Goal: Book appointment/travel/reservation

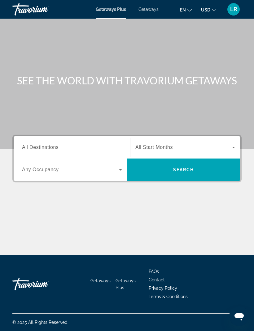
click at [53, 149] on span "All Destinations" at bounding box center [40, 146] width 37 height 5
click at [53, 149] on input "Destination All Destinations" at bounding box center [72, 147] width 100 height 7
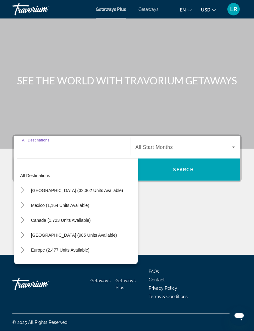
scroll to position [21, 0]
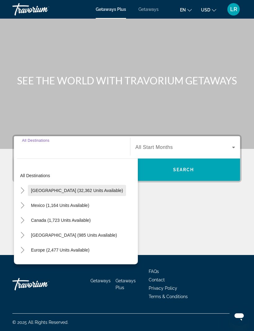
click at [78, 188] on span "[GEOGRAPHIC_DATA] (32,362 units available)" at bounding box center [77, 190] width 92 height 5
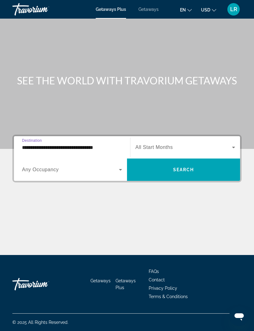
click at [82, 144] on input "**********" at bounding box center [72, 147] width 100 height 7
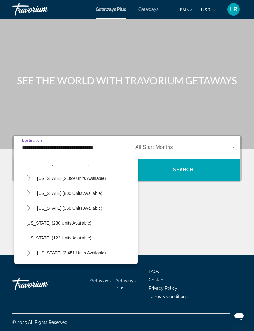
scroll to position [472, 0]
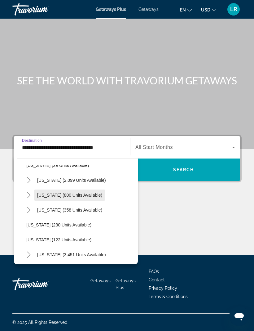
click at [70, 188] on span "Search widget" at bounding box center [69, 195] width 71 height 15
type input "**********"
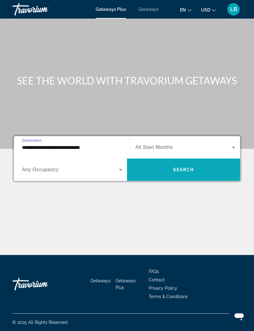
click at [179, 167] on span "Search" at bounding box center [183, 169] width 21 height 5
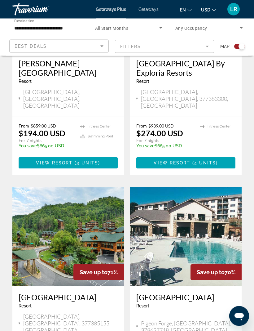
scroll to position [716, 0]
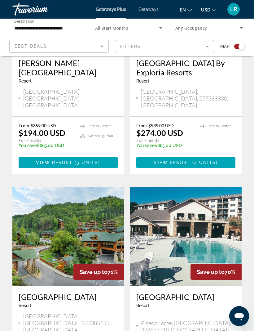
click at [58, 220] on img "Main content" at bounding box center [68, 236] width 112 height 99
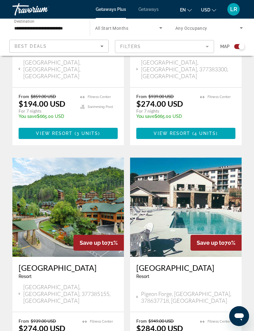
scroll to position [744, 0]
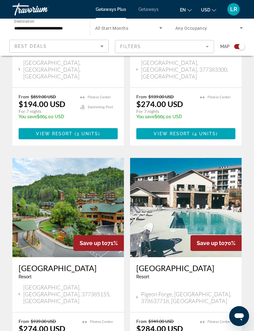
click at [253, 236] on div "To navigate the map with touch gestures double-tap and hold your finger on the …" at bounding box center [127, 85] width 254 height 1535
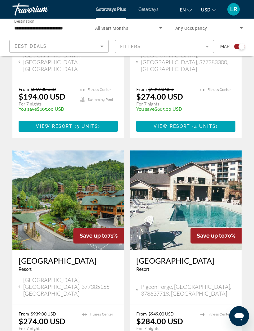
scroll to position [752, 0]
click at [79, 161] on img "Main content" at bounding box center [68, 200] width 112 height 99
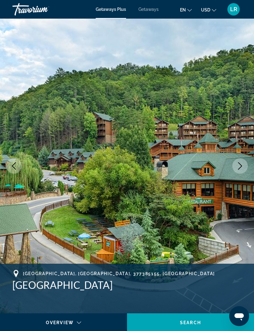
click at [237, 168] on icon "Next image" at bounding box center [240, 165] width 7 height 7
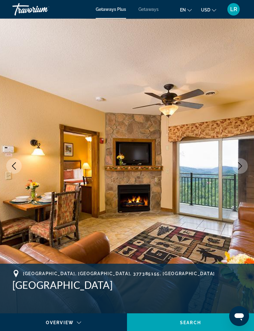
click at [244, 170] on button "Next image" at bounding box center [241, 166] width 16 height 16
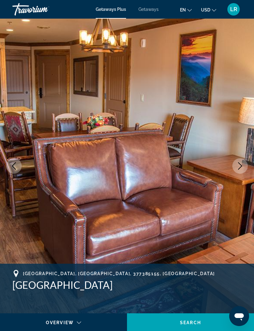
click at [242, 167] on icon "Next image" at bounding box center [240, 165] width 7 height 7
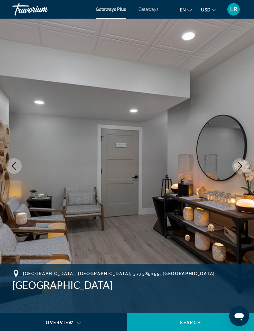
click at [243, 167] on icon "Next image" at bounding box center [240, 165] width 7 height 7
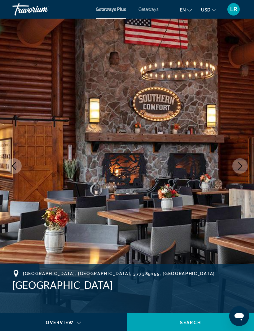
click at [243, 167] on icon "Next image" at bounding box center [240, 165] width 7 height 7
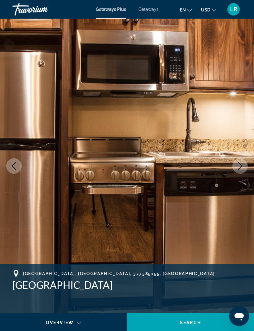
click at [242, 168] on icon "Next image" at bounding box center [240, 165] width 7 height 7
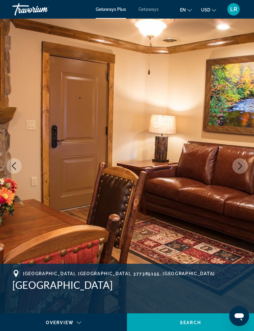
click at [242, 168] on icon "Next image" at bounding box center [240, 165] width 7 height 7
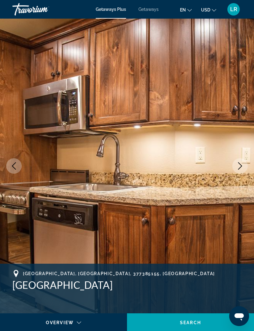
click at [243, 167] on icon "Next image" at bounding box center [240, 165] width 7 height 7
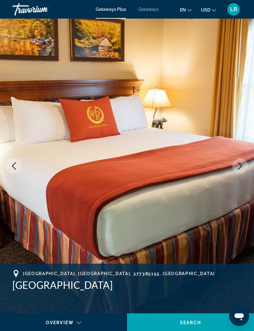
click at [243, 167] on icon "Next image" at bounding box center [240, 165] width 7 height 7
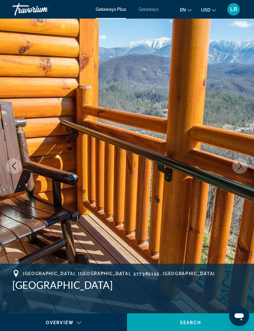
click at [243, 167] on icon "Next image" at bounding box center [240, 165] width 7 height 7
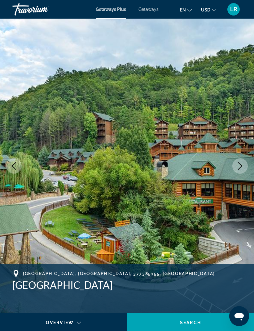
click at [241, 169] on icon "Next image" at bounding box center [240, 165] width 7 height 7
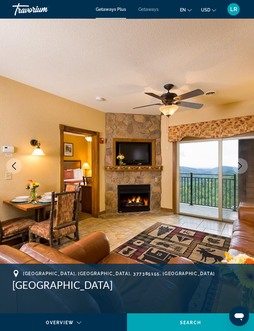
click at [241, 167] on icon "Next image" at bounding box center [240, 165] width 7 height 7
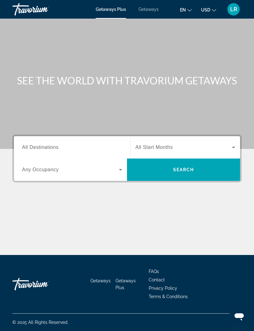
click at [47, 144] on input "Destination All Destinations" at bounding box center [72, 147] width 100 height 7
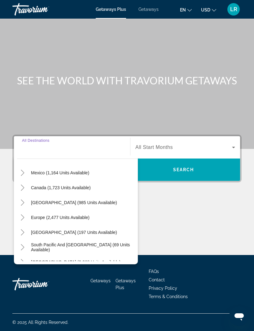
scroll to position [32, 0]
click at [53, 195] on span "Search widget" at bounding box center [74, 202] width 92 height 15
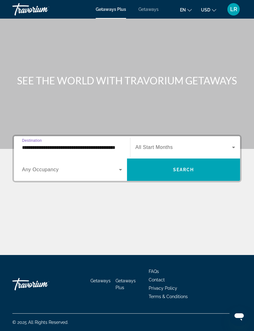
click at [45, 161] on div "Search widget" at bounding box center [72, 169] width 100 height 17
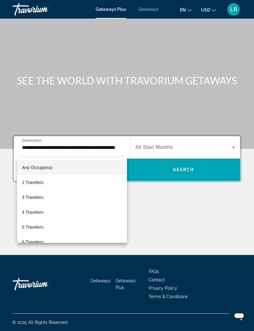
click at [56, 124] on div at bounding box center [127, 165] width 254 height 331
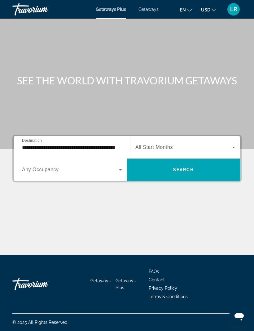
click at [68, 144] on input "**********" at bounding box center [72, 147] width 100 height 7
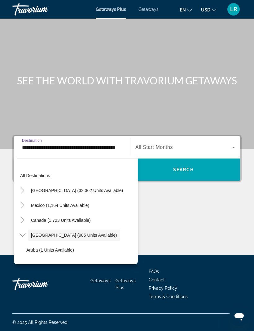
scroll to position [22, 0]
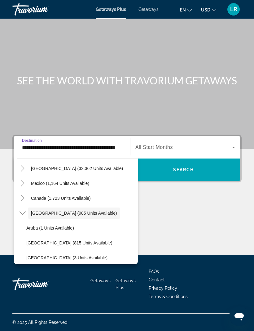
click at [55, 144] on input "**********" at bounding box center [72, 147] width 100 height 7
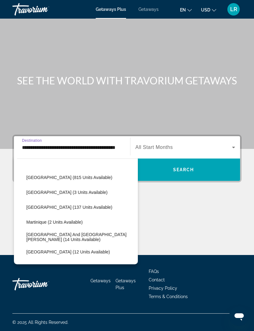
scroll to position [87, 0]
click at [43, 200] on span "Search widget" at bounding box center [80, 207] width 115 height 15
type input "**********"
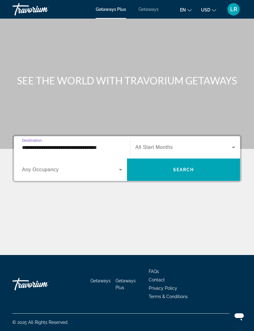
click at [159, 162] on span "Search widget" at bounding box center [183, 169] width 113 height 15
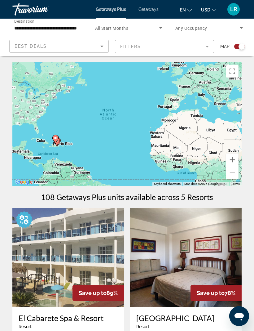
click at [57, 26] on input "**********" at bounding box center [48, 27] width 68 height 7
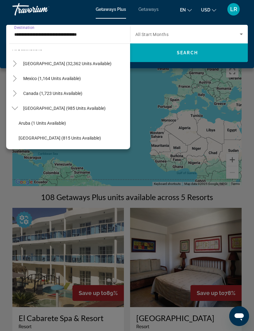
scroll to position [11, 0]
click at [42, 61] on span "[GEOGRAPHIC_DATA] (32,362 units available)" at bounding box center [67, 63] width 88 height 5
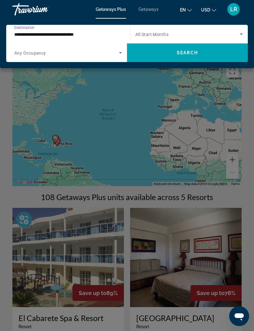
click at [30, 33] on input "**********" at bounding box center [66, 34] width 105 height 7
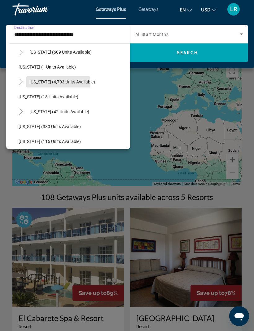
scroll to position [80, 0]
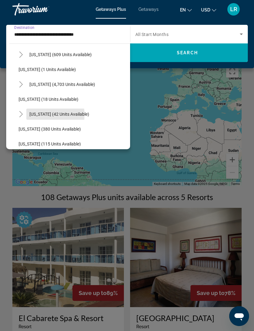
click at [43, 115] on span "[US_STATE] (42 units available)" at bounding box center [59, 114] width 60 height 5
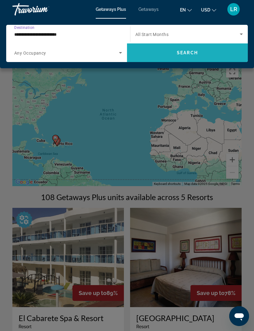
click at [181, 52] on span "Search" at bounding box center [187, 52] width 21 height 5
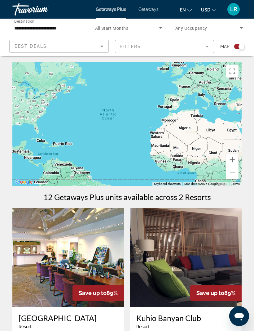
click at [30, 27] on input "**********" at bounding box center [48, 27] width 68 height 7
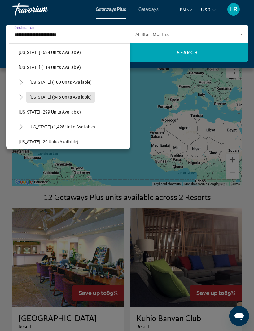
scroll to position [424, 0]
click at [47, 95] on span "[US_STATE] (846 units available)" at bounding box center [60, 97] width 62 height 5
type input "**********"
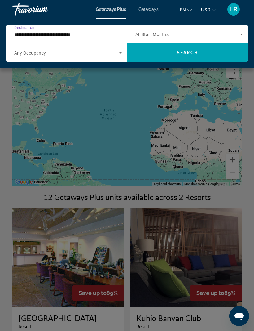
click at [31, 32] on input "**********" at bounding box center [66, 34] width 105 height 7
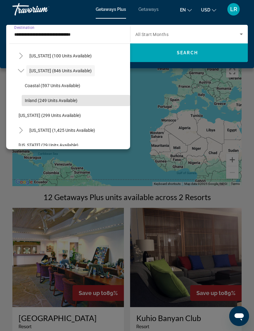
scroll to position [451, 0]
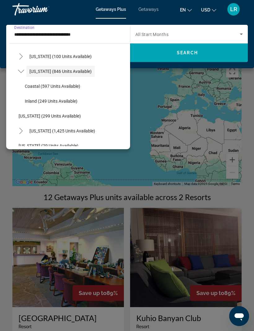
click at [44, 70] on span "[US_STATE] (846 units available)" at bounding box center [60, 71] width 62 height 5
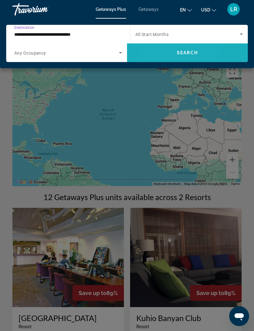
click at [155, 59] on span "Search widget" at bounding box center [187, 52] width 121 height 15
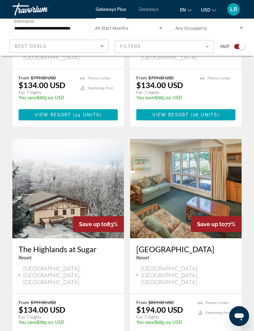
scroll to position [956, 0]
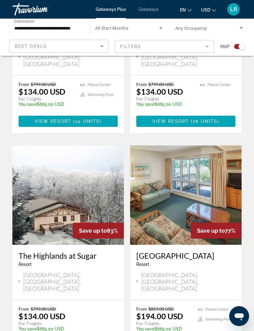
click at [51, 170] on img "Main content" at bounding box center [68, 194] width 112 height 99
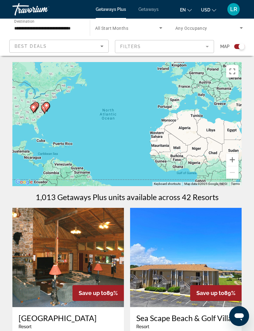
click at [34, 26] on input "**********" at bounding box center [48, 27] width 68 height 7
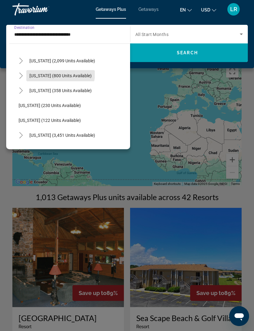
scroll to position [506, 0]
click at [42, 76] on span "[US_STATE] (800 units available)" at bounding box center [60, 75] width 62 height 5
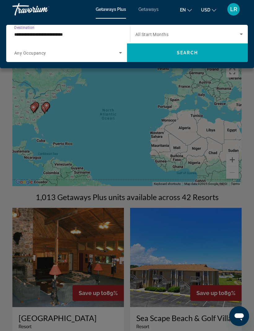
click at [29, 29] on span "Destination" at bounding box center [24, 27] width 20 height 4
click at [29, 31] on input "**********" at bounding box center [66, 34] width 105 height 7
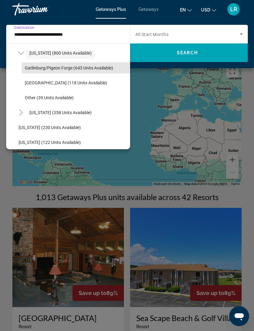
scroll to position [532, 0]
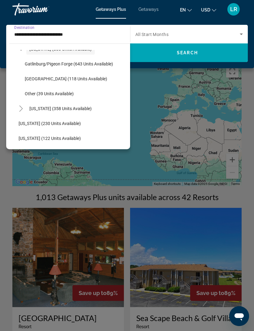
click at [39, 64] on span "Gatlinburg/Pigeon Forge (643 units available)" at bounding box center [69, 63] width 88 height 5
type input "**********"
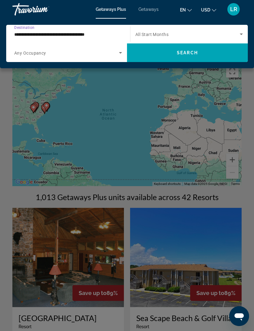
click at [174, 52] on span "Search widget" at bounding box center [187, 52] width 121 height 15
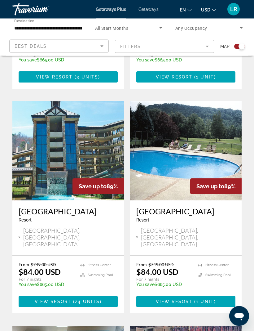
scroll to position [567, 0]
click at [56, 139] on img "Main content" at bounding box center [68, 150] width 112 height 99
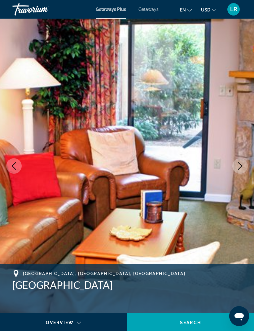
click at [240, 168] on icon "Next image" at bounding box center [240, 165] width 4 height 7
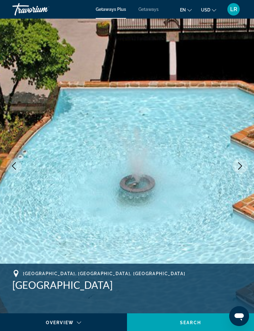
click at [241, 171] on button "Next image" at bounding box center [241, 166] width 16 height 16
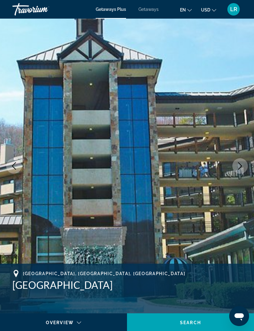
click at [239, 169] on icon "Next image" at bounding box center [240, 165] width 7 height 7
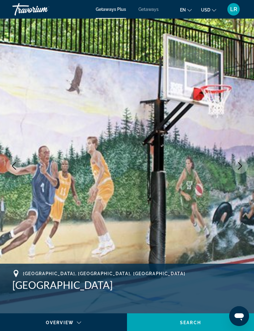
click at [242, 170] on button "Next image" at bounding box center [241, 166] width 16 height 16
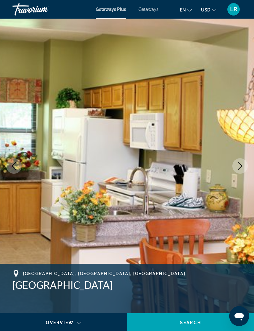
click at [239, 169] on icon "Next image" at bounding box center [240, 165] width 7 height 7
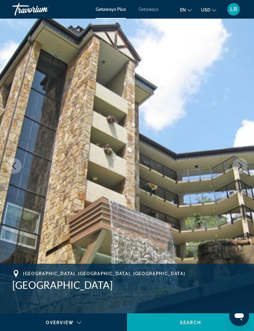
click at [238, 169] on icon "Next image" at bounding box center [240, 165] width 7 height 7
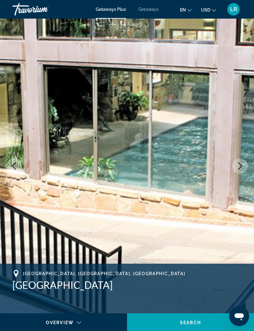
click at [238, 169] on icon "Next image" at bounding box center [240, 165] width 7 height 7
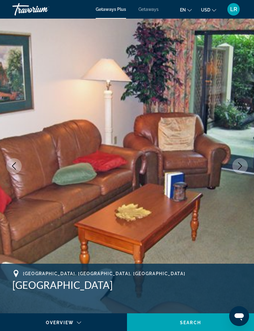
click at [240, 169] on icon "Next image" at bounding box center [240, 165] width 7 height 7
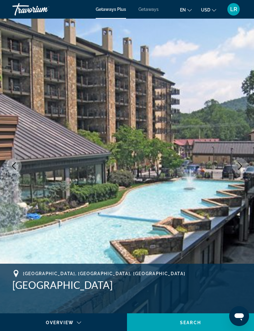
click at [241, 170] on button "Next image" at bounding box center [241, 166] width 16 height 16
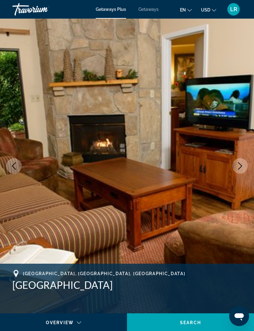
click at [233, 168] on button "Next image" at bounding box center [241, 166] width 16 height 16
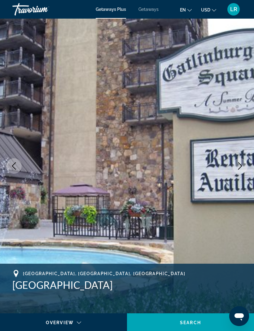
click at [240, 169] on icon "Next image" at bounding box center [240, 165] width 7 height 7
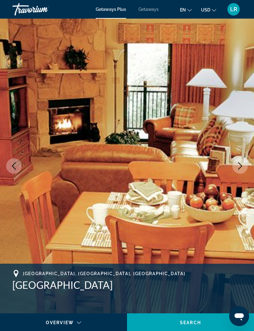
click at [237, 169] on icon "Next image" at bounding box center [240, 165] width 7 height 7
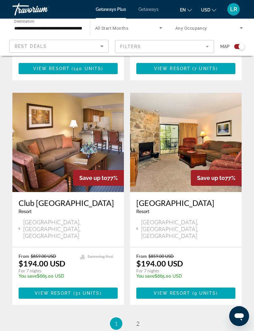
scroll to position [1259, 0]
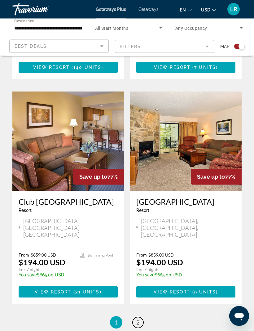
click at [139, 319] on span "2" at bounding box center [137, 322] width 3 height 7
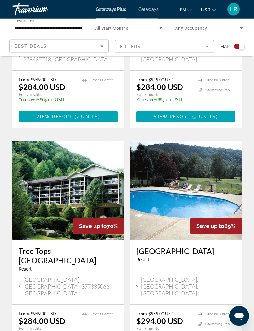
scroll to position [524, 0]
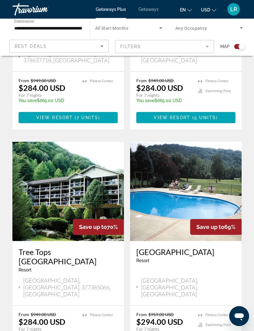
click at [49, 183] on img "Main content" at bounding box center [68, 191] width 112 height 99
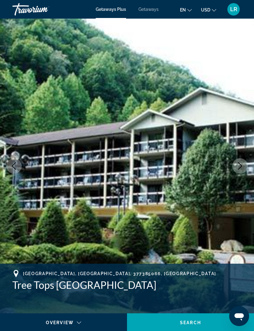
click at [242, 163] on icon "Next image" at bounding box center [240, 165] width 7 height 7
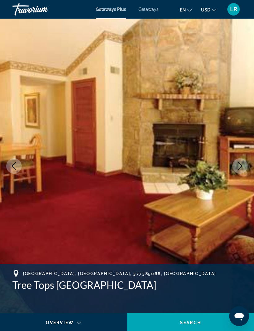
click at [244, 163] on button "Next image" at bounding box center [241, 166] width 16 height 16
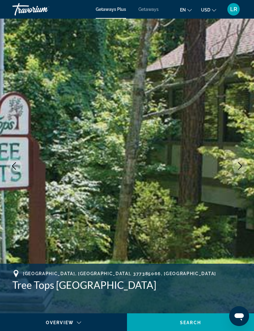
click at [244, 169] on button "Next image" at bounding box center [241, 166] width 16 height 16
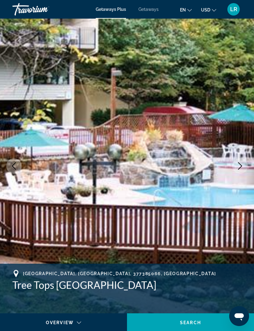
click at [240, 170] on button "Next image" at bounding box center [241, 166] width 16 height 16
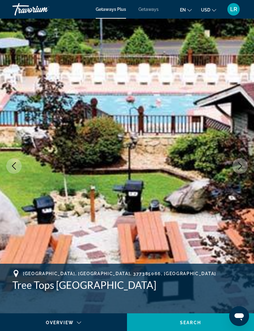
click at [242, 167] on icon "Next image" at bounding box center [240, 165] width 7 height 7
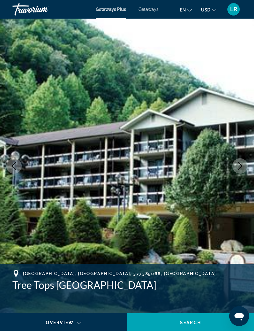
click at [242, 168] on icon "Next image" at bounding box center [240, 165] width 7 height 7
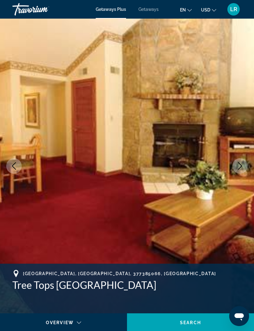
click at [243, 168] on icon "Next image" at bounding box center [240, 165] width 7 height 7
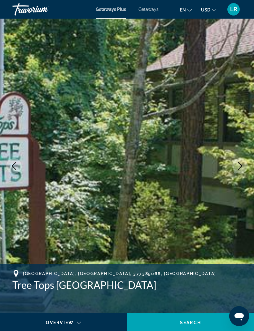
click at [245, 167] on button "Next image" at bounding box center [241, 166] width 16 height 16
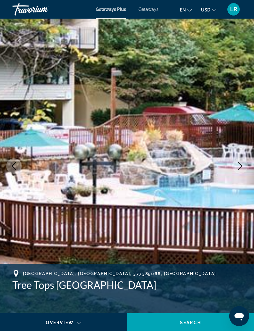
click at [246, 167] on button "Next image" at bounding box center [241, 166] width 16 height 16
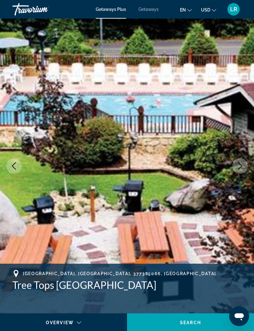
click at [245, 167] on button "Next image" at bounding box center [241, 166] width 16 height 16
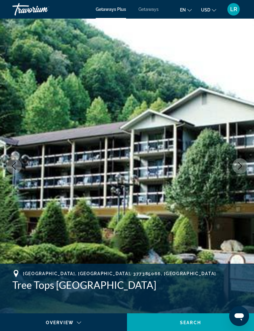
click at [244, 168] on button "Next image" at bounding box center [241, 166] width 16 height 16
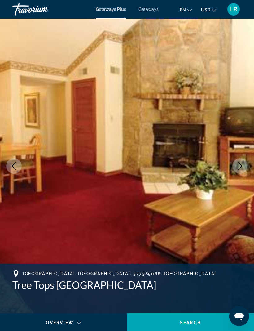
click at [245, 168] on button "Next image" at bounding box center [241, 166] width 16 height 16
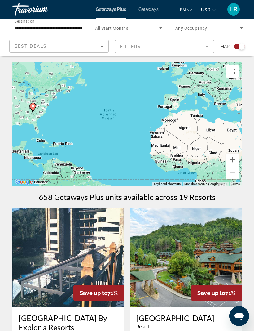
click at [56, 262] on img "Main content" at bounding box center [68, 257] width 112 height 99
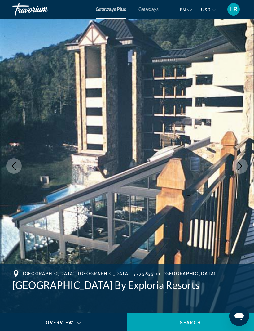
click at [241, 169] on icon "Next image" at bounding box center [240, 165] width 7 height 7
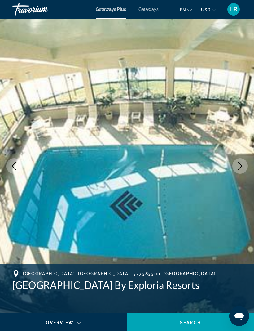
click at [243, 168] on icon "Next image" at bounding box center [240, 165] width 7 height 7
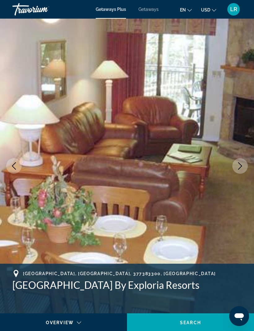
click at [242, 170] on button "Next image" at bounding box center [241, 166] width 16 height 16
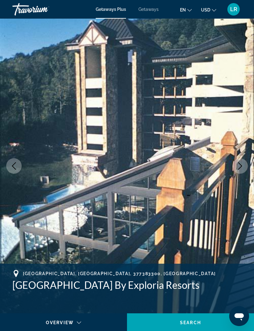
click at [241, 170] on button "Next image" at bounding box center [241, 166] width 16 height 16
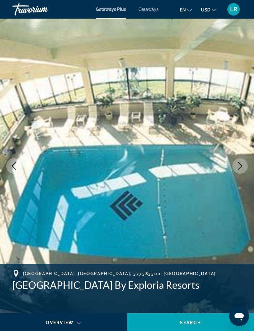
click at [243, 168] on icon "Next image" at bounding box center [240, 165] width 7 height 7
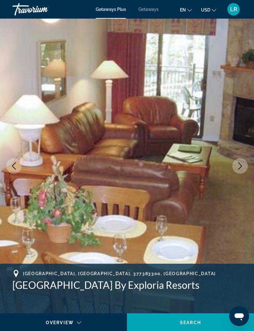
click at [244, 168] on icon "Next image" at bounding box center [240, 165] width 7 height 7
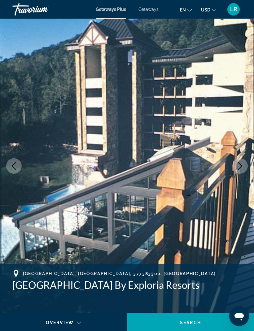
click at [243, 169] on icon "Next image" at bounding box center [240, 165] width 7 height 7
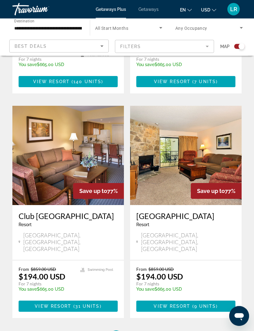
scroll to position [1259, 0]
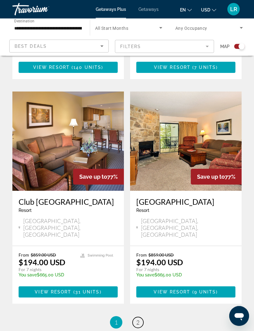
click at [134, 317] on link "page 2" at bounding box center [138, 322] width 11 height 11
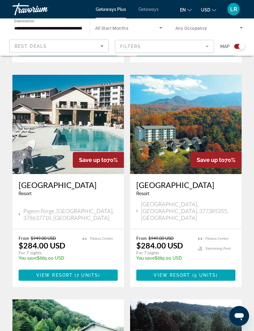
click at [181, 124] on img "Main content" at bounding box center [186, 124] width 112 height 99
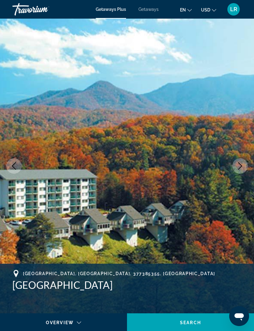
click at [238, 165] on icon "Next image" at bounding box center [240, 165] width 7 height 7
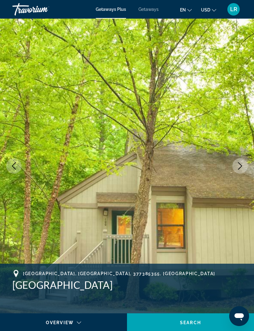
click at [239, 168] on icon "Next image" at bounding box center [240, 165] width 7 height 7
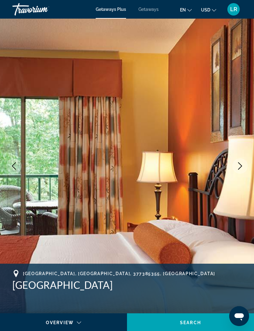
click at [235, 169] on button "Next image" at bounding box center [241, 166] width 16 height 16
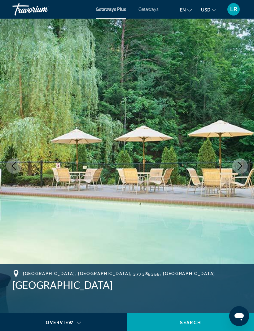
click at [240, 170] on button "Next image" at bounding box center [241, 166] width 16 height 16
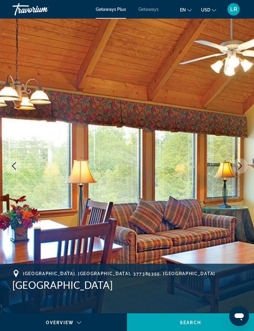
click at [242, 170] on button "Next image" at bounding box center [241, 166] width 16 height 16
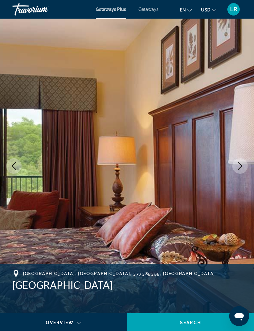
click at [240, 169] on icon "Next image" at bounding box center [240, 165] width 7 height 7
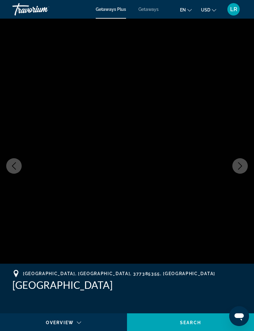
click at [241, 168] on icon "Next image" at bounding box center [240, 165] width 7 height 7
click at [239, 167] on icon "Next image" at bounding box center [240, 165] width 7 height 7
click at [11, 165] on icon "Previous image" at bounding box center [13, 165] width 7 height 7
click at [13, 167] on icon "Previous image" at bounding box center [14, 165] width 4 height 7
click at [13, 165] on icon "Previous image" at bounding box center [14, 165] width 4 height 7
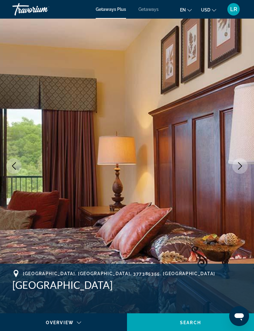
click at [243, 166] on icon "Next image" at bounding box center [240, 165] width 7 height 7
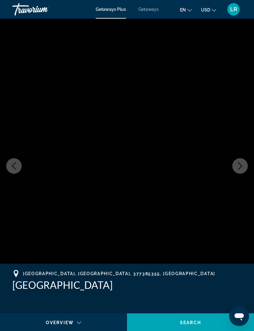
click at [239, 169] on icon "Next image" at bounding box center [240, 165] width 4 height 7
click at [238, 166] on icon "Next image" at bounding box center [240, 165] width 7 height 7
click at [238, 167] on icon "Next image" at bounding box center [240, 165] width 7 height 7
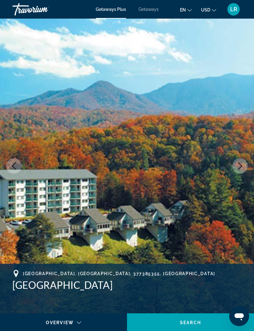
click at [241, 168] on icon "Next image" at bounding box center [240, 165] width 7 height 7
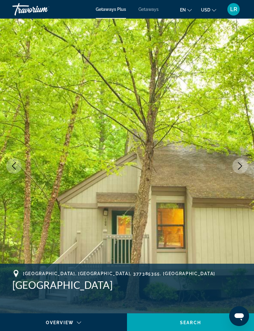
click at [240, 168] on icon "Next image" at bounding box center [240, 165] width 7 height 7
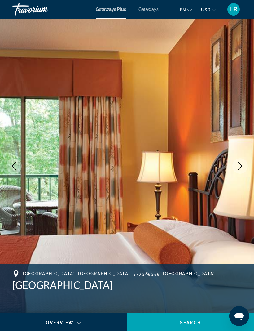
click at [242, 168] on icon "Next image" at bounding box center [240, 165] width 7 height 7
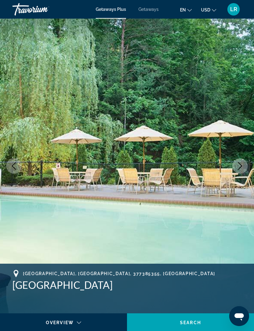
click at [244, 167] on icon "Next image" at bounding box center [240, 165] width 7 height 7
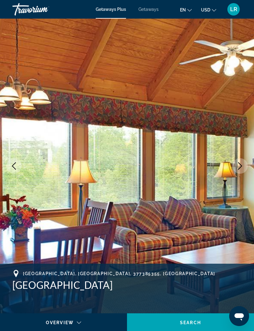
click at [242, 168] on icon "Next image" at bounding box center [240, 165] width 7 height 7
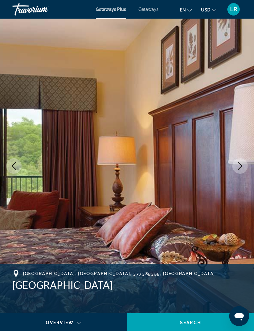
click at [240, 171] on button "Next image" at bounding box center [241, 166] width 16 height 16
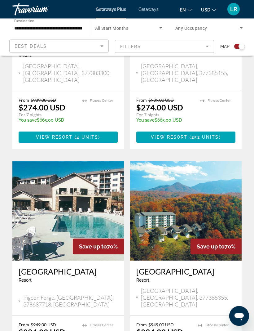
scroll to position [283, 0]
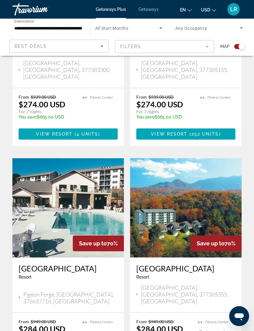
click at [54, 180] on img "Main content" at bounding box center [68, 207] width 112 height 99
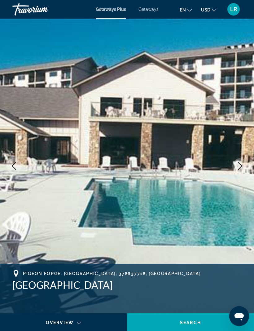
click at [233, 162] on button "Next image" at bounding box center [241, 166] width 16 height 16
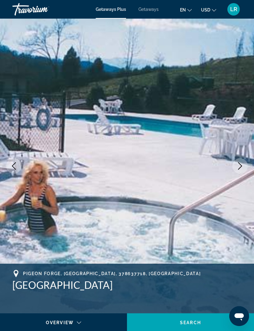
click at [243, 171] on button "Next image" at bounding box center [241, 166] width 16 height 16
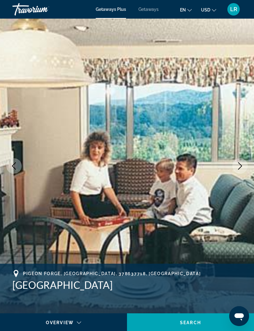
click at [238, 172] on button "Next image" at bounding box center [241, 166] width 16 height 16
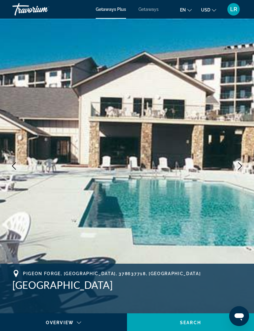
click at [238, 172] on button "Next image" at bounding box center [241, 166] width 16 height 16
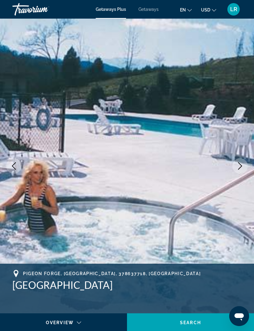
click at [240, 173] on button "Next image" at bounding box center [241, 166] width 16 height 16
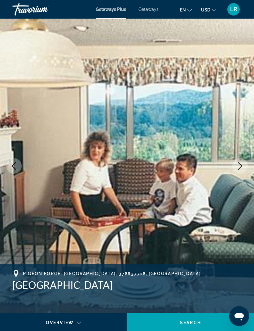
click at [235, 174] on img "Main content" at bounding box center [127, 166] width 254 height 295
